Goal: Task Accomplishment & Management: Use online tool/utility

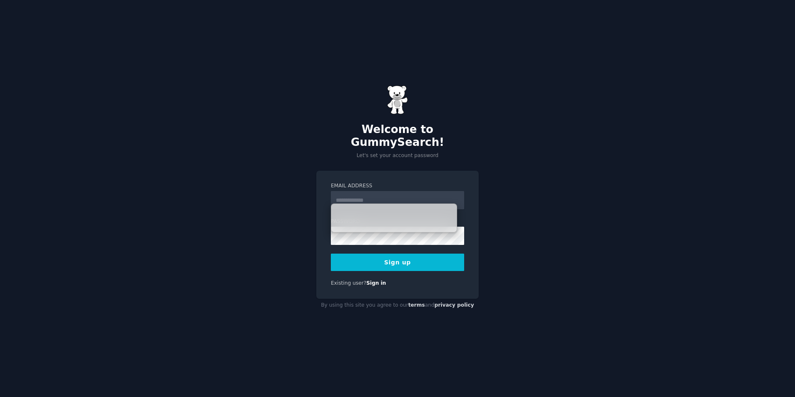
click at [404, 196] on input "Email Address" at bounding box center [397, 200] width 133 height 18
click at [558, 240] on div "Welcome to GummySearch! Let's set your account password Email Address Password …" at bounding box center [397, 198] width 795 height 397
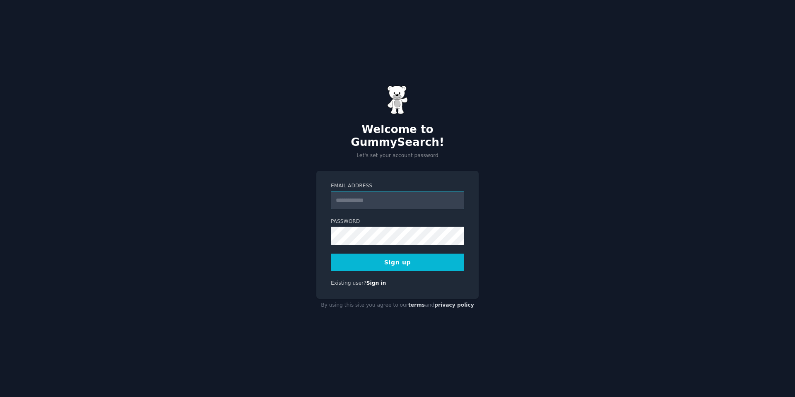
click at [405, 192] on input "Email Address" at bounding box center [397, 200] width 133 height 18
type input "**********"
click at [331, 253] on button "Sign up" at bounding box center [397, 261] width 133 height 17
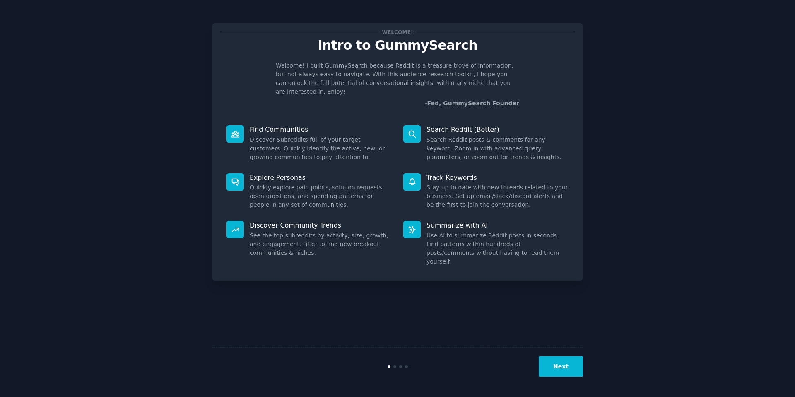
click at [563, 365] on button "Next" at bounding box center [561, 366] width 44 height 20
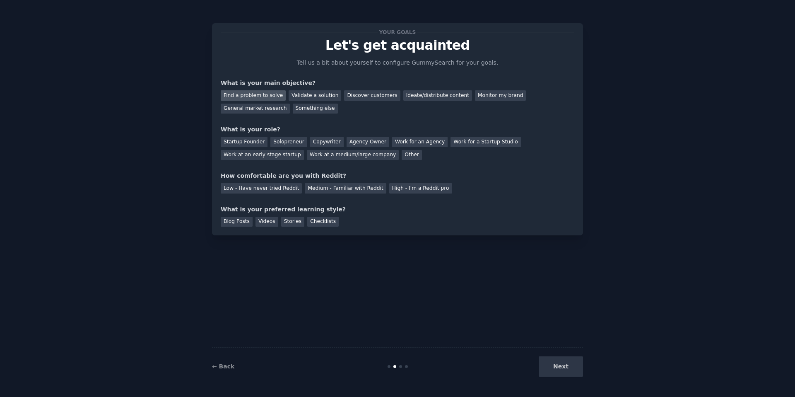
click at [273, 98] on div "Find a problem to solve" at bounding box center [253, 95] width 65 height 10
click at [389, 117] on div "Your goals Let's get acquainted Tell us a bit about yourself to configure Gummy…" at bounding box center [398, 129] width 354 height 195
click at [241, 145] on div "Startup Founder" at bounding box center [244, 142] width 47 height 10
click at [328, 191] on div "Medium - Familiar with Reddit" at bounding box center [345, 188] width 81 height 10
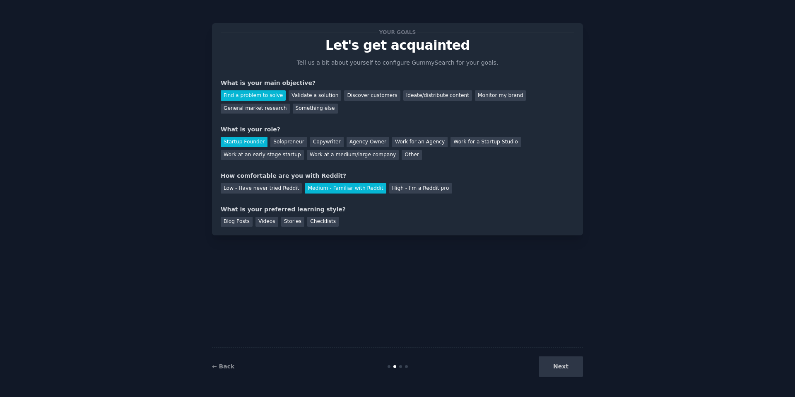
click at [372, 224] on div "Blog Posts Videos Stories Checklists" at bounding box center [398, 220] width 354 height 13
click at [563, 368] on div "Next" at bounding box center [521, 366] width 124 height 20
click at [237, 225] on div "Blog Posts" at bounding box center [237, 222] width 32 height 10
click at [294, 226] on div "Stories" at bounding box center [292, 222] width 23 height 10
click at [555, 369] on button "Next" at bounding box center [561, 366] width 44 height 20
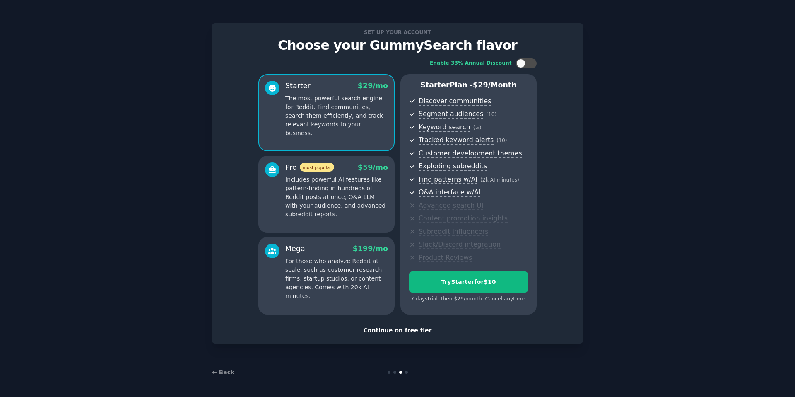
click at [420, 330] on div "Continue on free tier" at bounding box center [398, 330] width 354 height 9
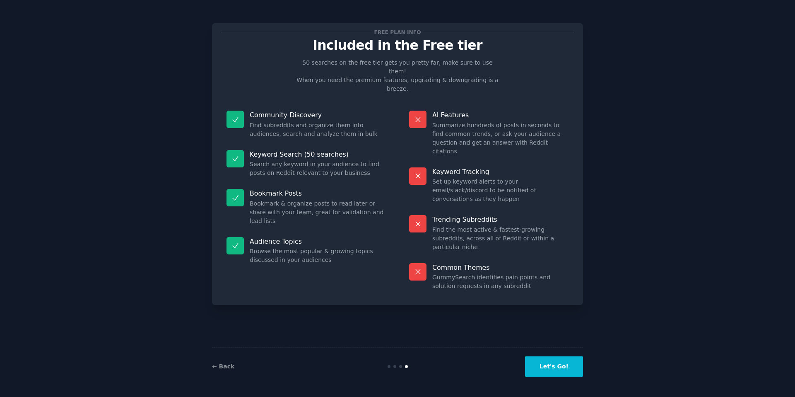
click at [556, 372] on button "Let's Go!" at bounding box center [554, 366] width 58 height 20
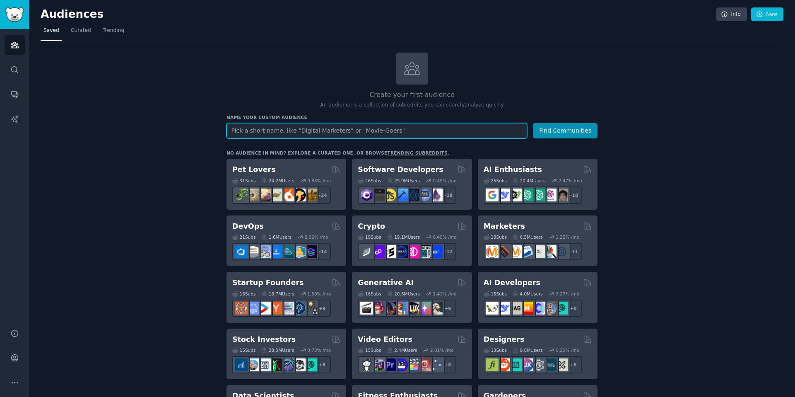
click at [354, 124] on input "text" at bounding box center [376, 130] width 301 height 15
paste input "is there a tool for"
type input "is there a tool for"
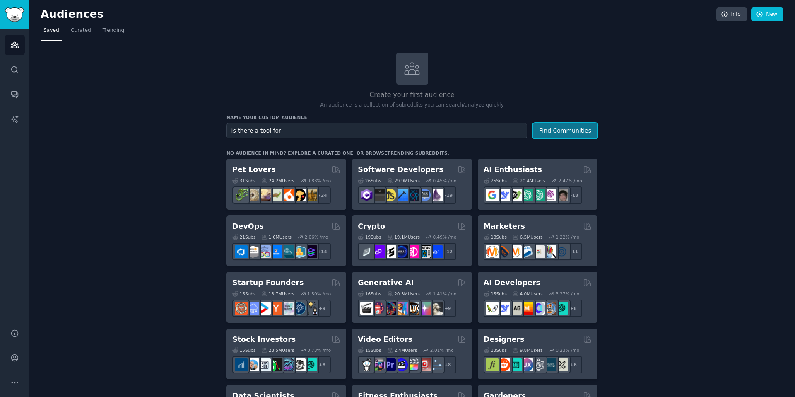
click at [550, 128] on button "Find Communities" at bounding box center [565, 130] width 65 height 15
